Goal: Transaction & Acquisition: Purchase product/service

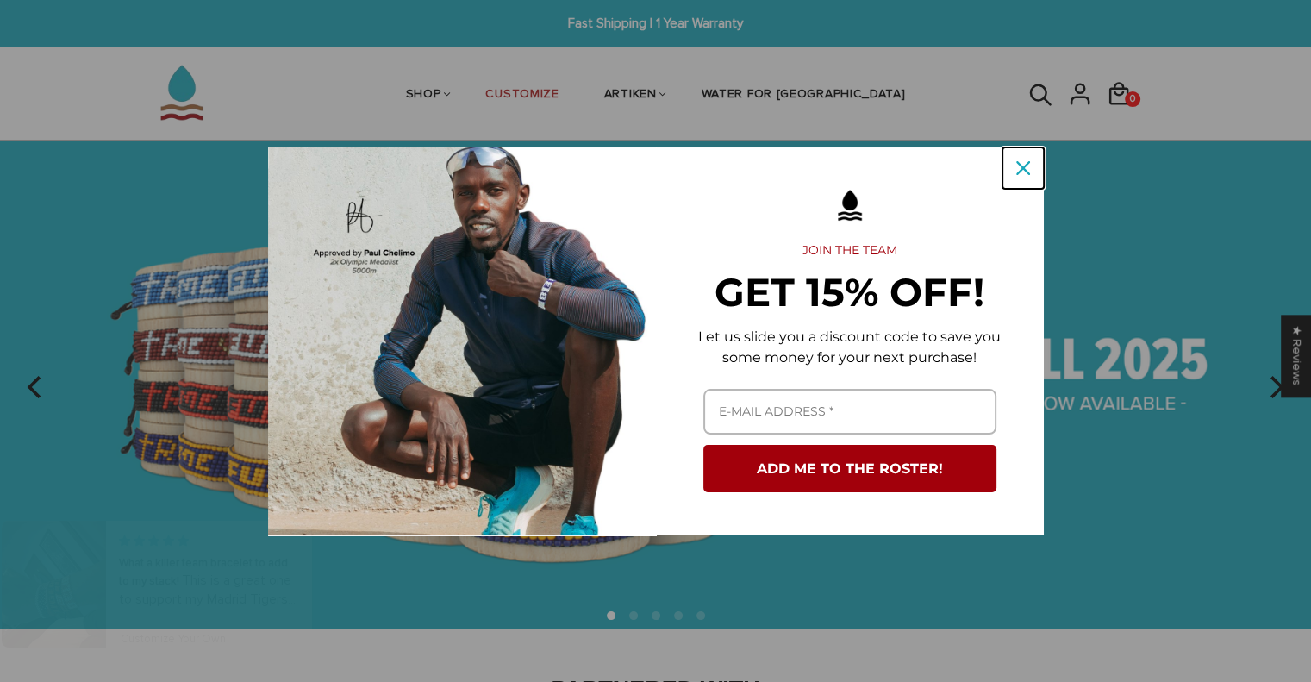
click at [1021, 164] on icon "close icon" at bounding box center [1023, 168] width 14 height 14
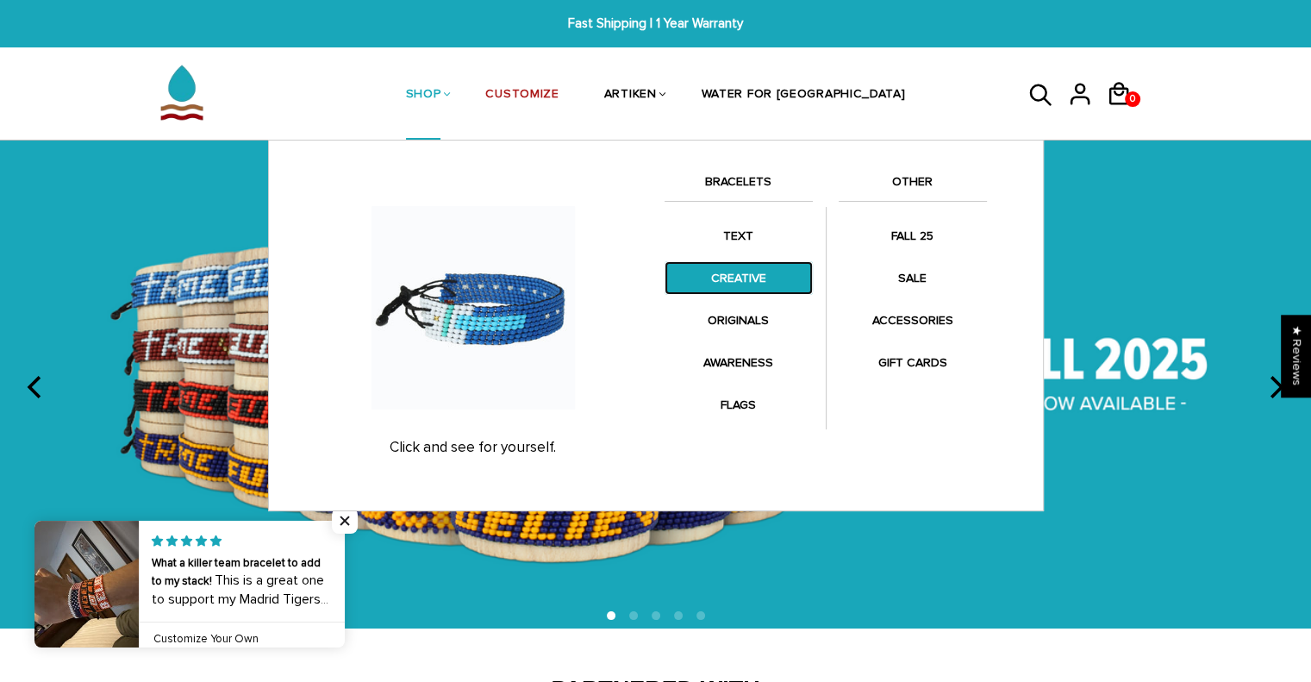
click at [757, 279] on link "CREATIVE" at bounding box center [739, 278] width 148 height 34
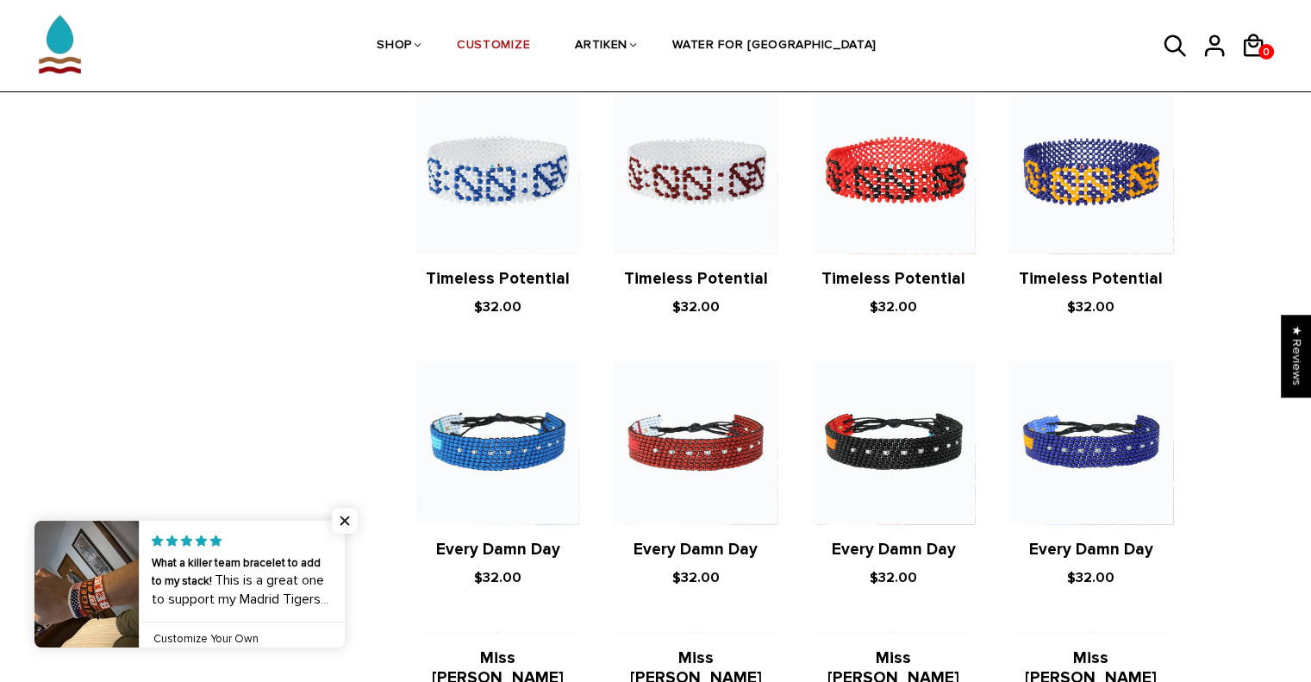
scroll to position [972, 0]
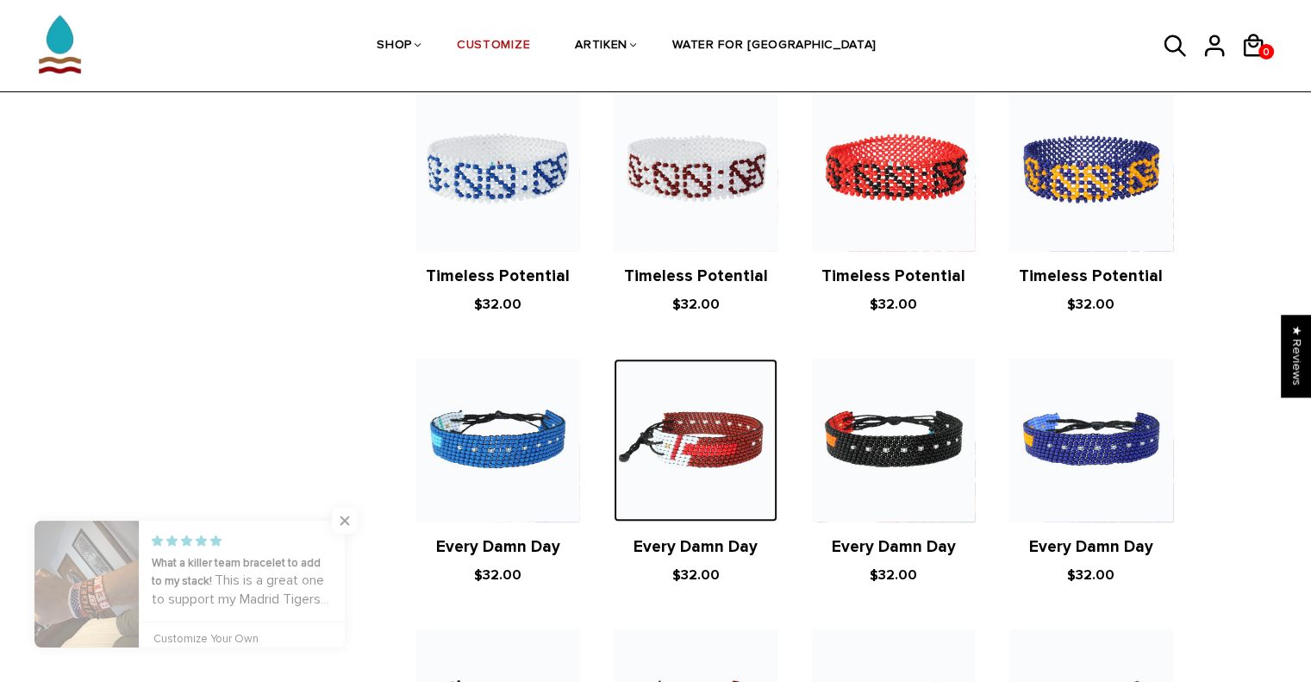
click at [696, 403] on img at bounding box center [695, 440] width 163 height 163
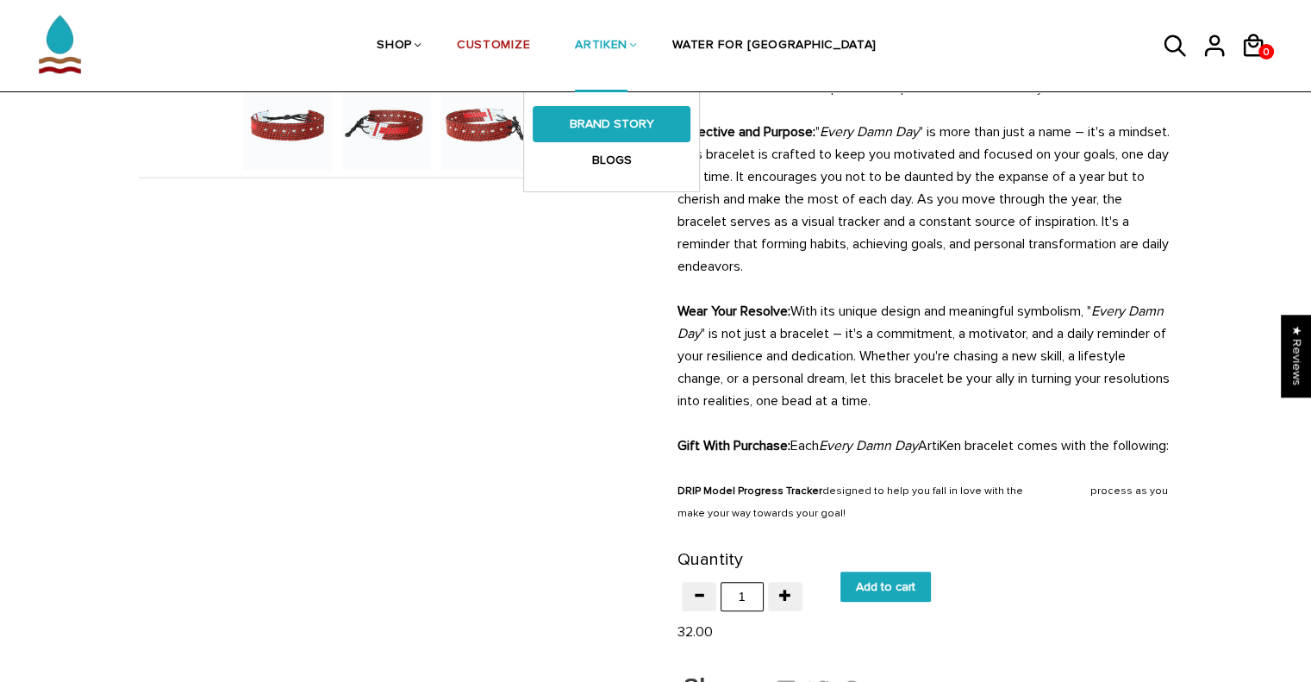
scroll to position [617, 0]
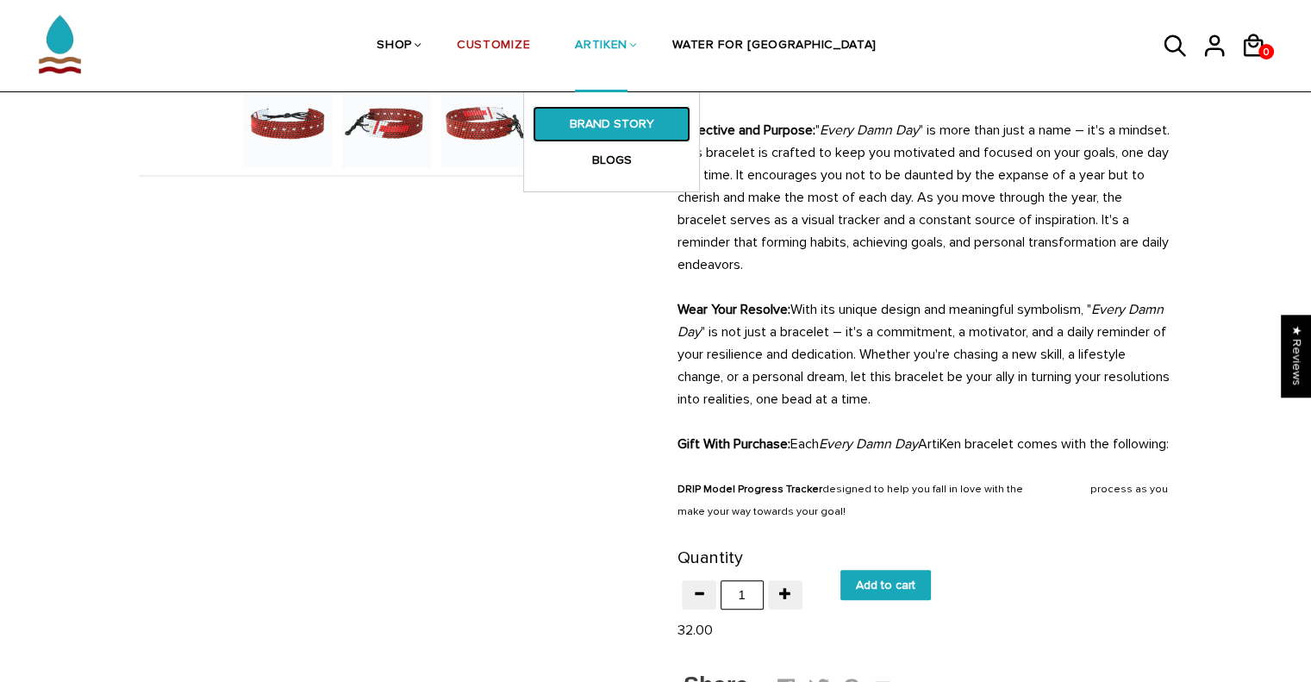
click at [669, 126] on link "BRAND STORY" at bounding box center [612, 124] width 158 height 36
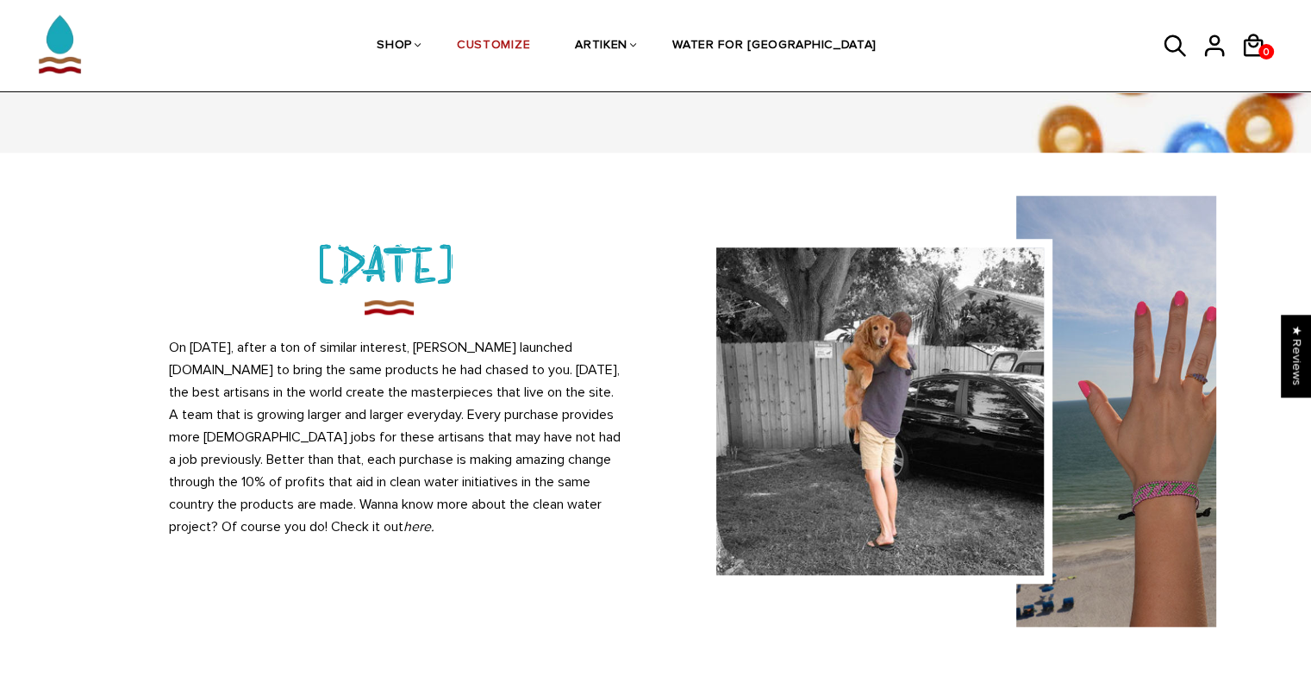
scroll to position [1437, 0]
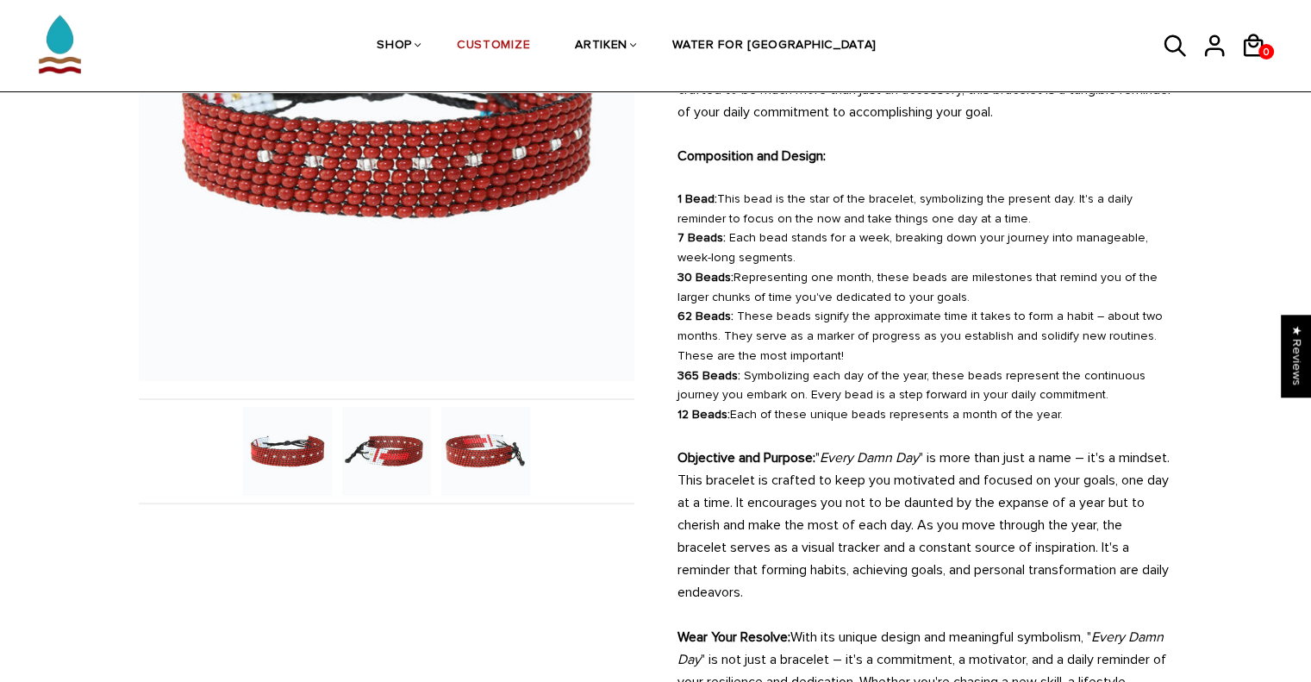
scroll to position [291, 0]
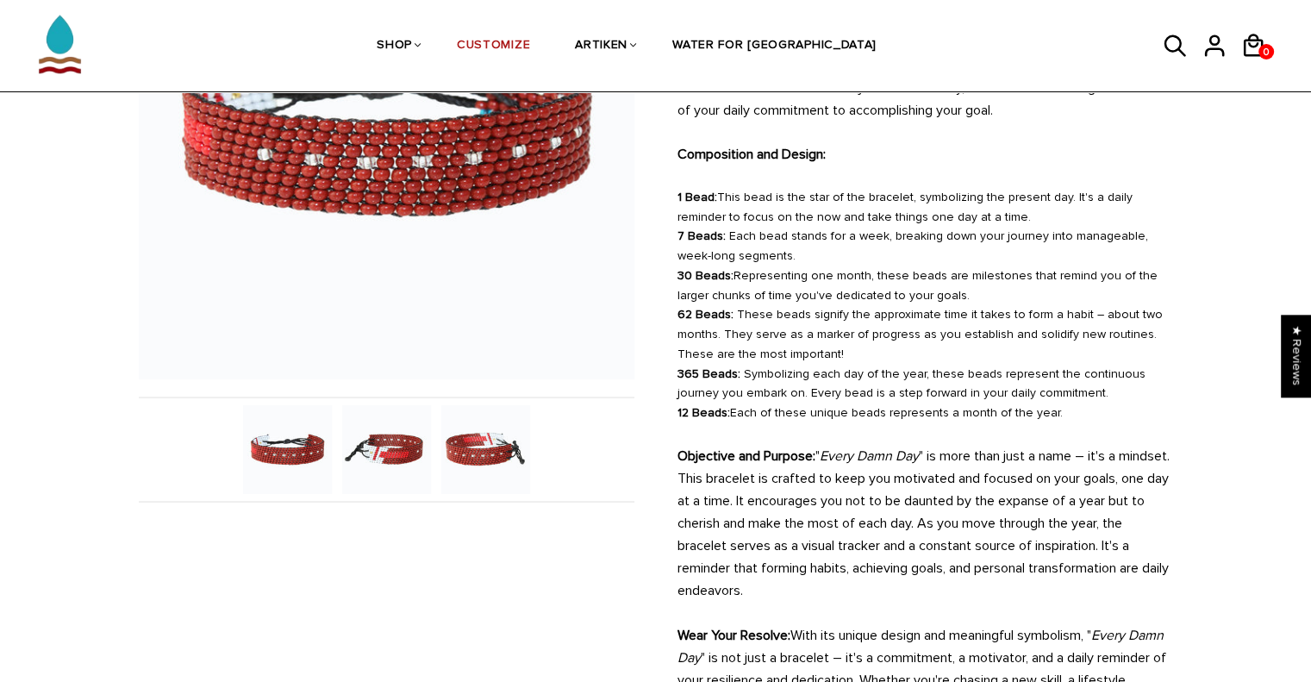
click at [396, 451] on img at bounding box center [386, 449] width 89 height 89
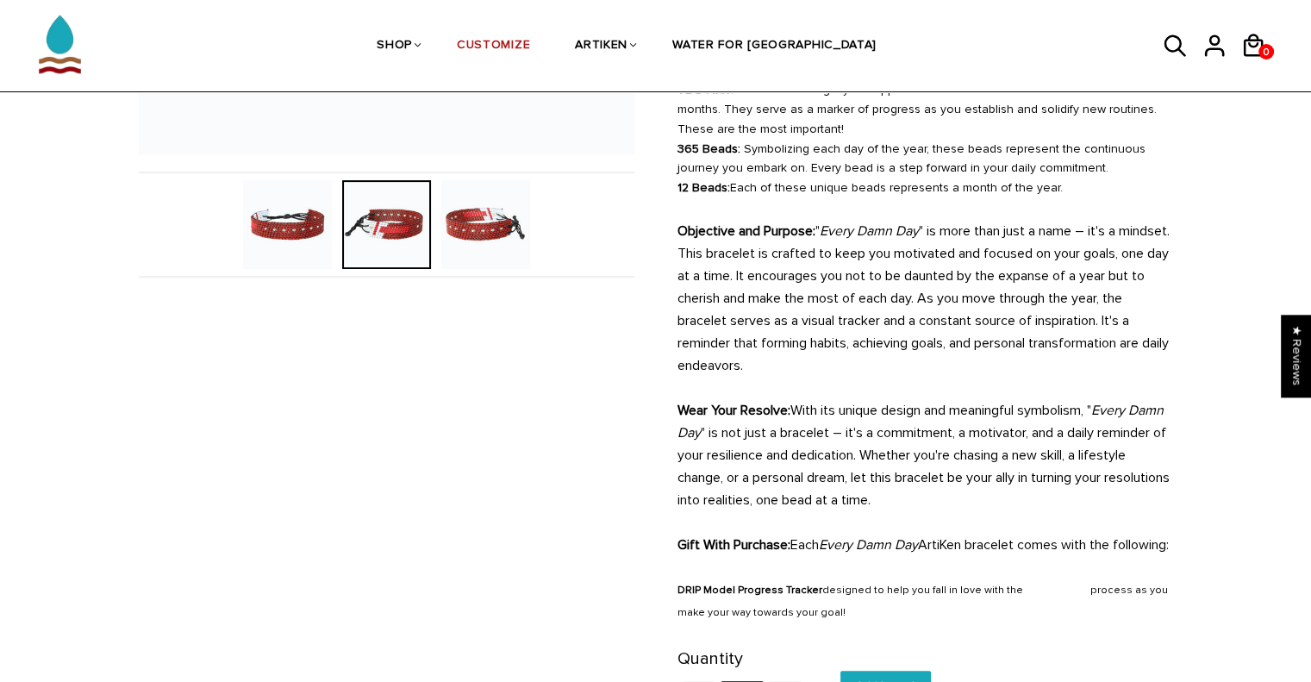
scroll to position [550, 0]
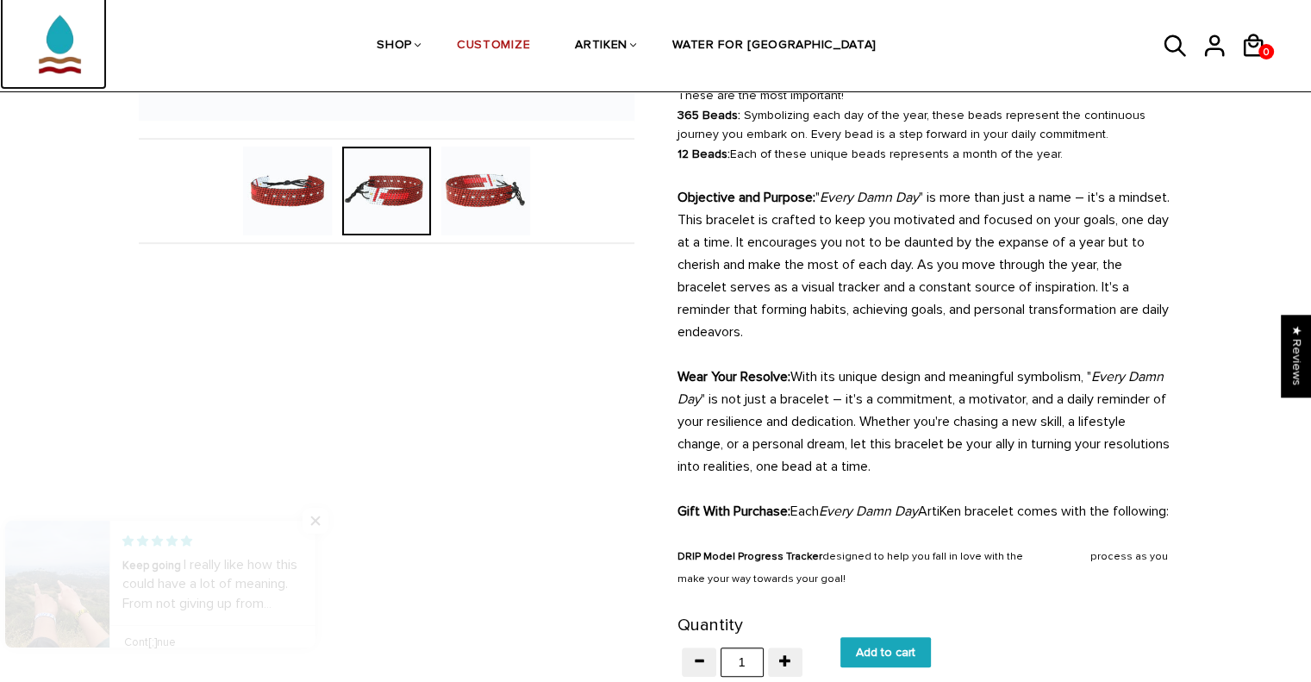
click at [50, 53] on img at bounding box center [59, 35] width 85 height 109
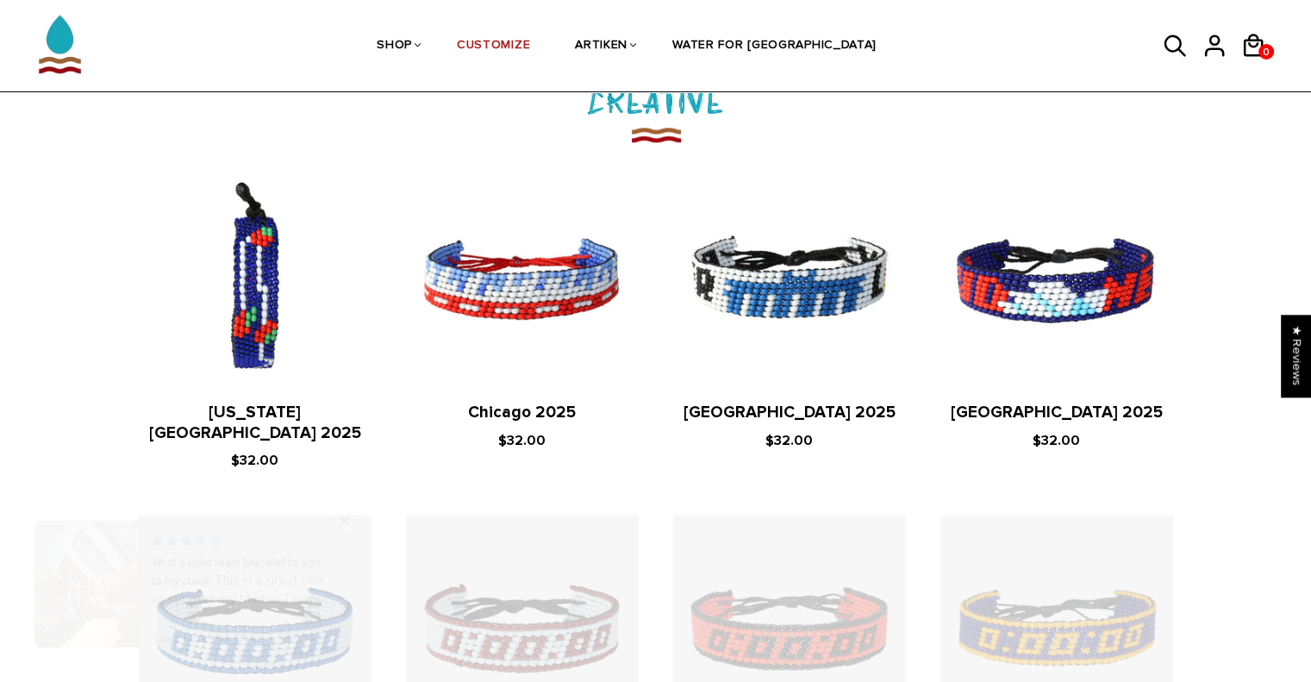
scroll to position [2037, 0]
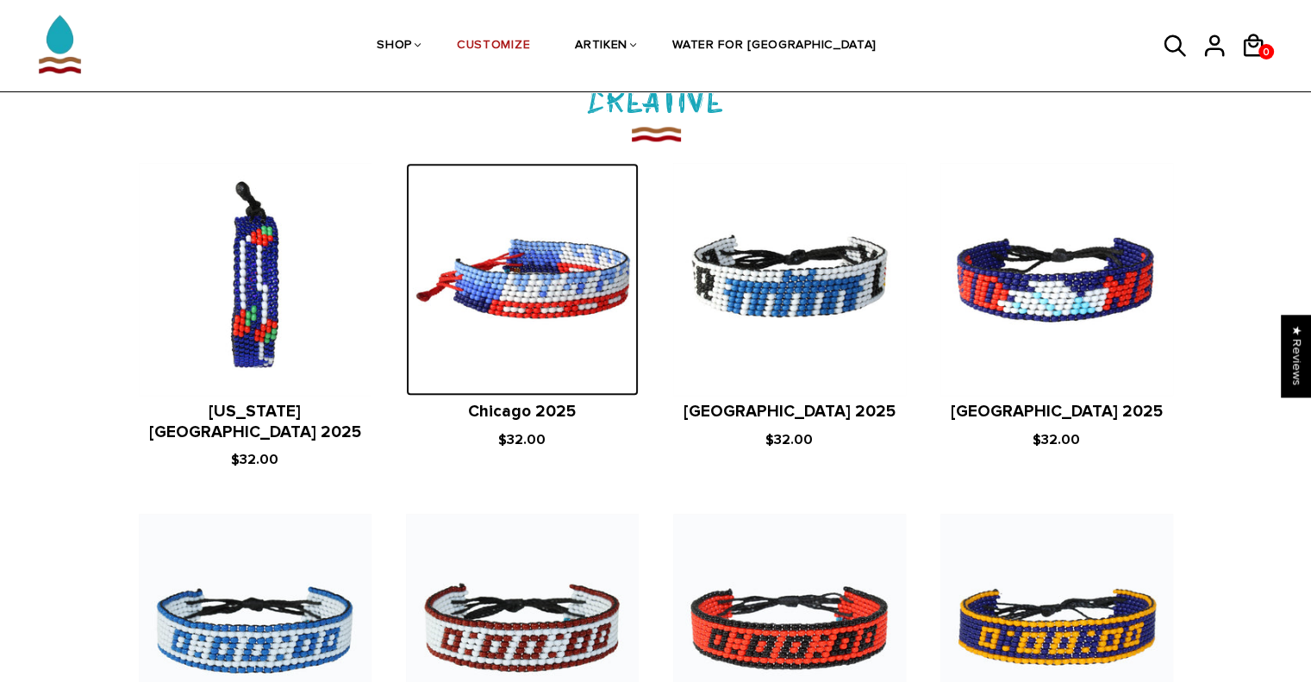
click at [545, 289] on img at bounding box center [522, 279] width 233 height 233
